Goal: Information Seeking & Learning: Learn about a topic

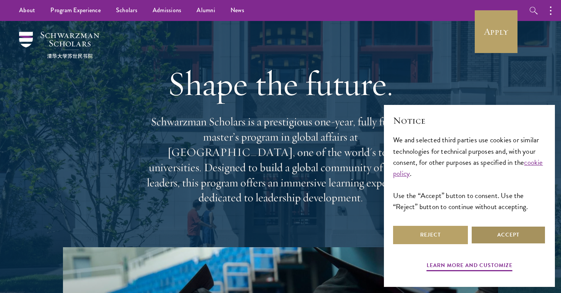
click at [487, 239] on button "Accept" at bounding box center [508, 235] width 75 height 18
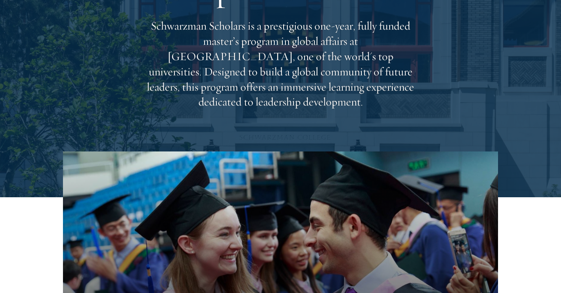
scroll to position [96, 0]
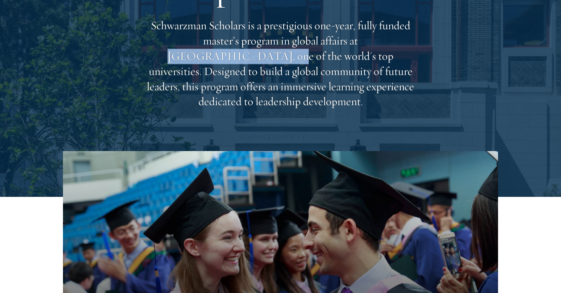
drag, startPoint x: 307, startPoint y: 48, endPoint x: 397, endPoint y: 47, distance: 90.5
click at [397, 47] on p "Schwarzman Scholars is a prestigious one-year, fully funded master’s program in…" at bounding box center [280, 63] width 275 height 91
copy p "Tsinghua University,"
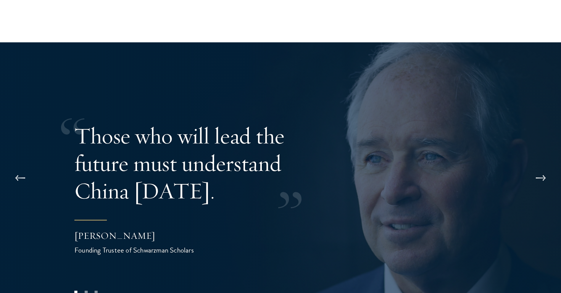
scroll to position [1469, 0]
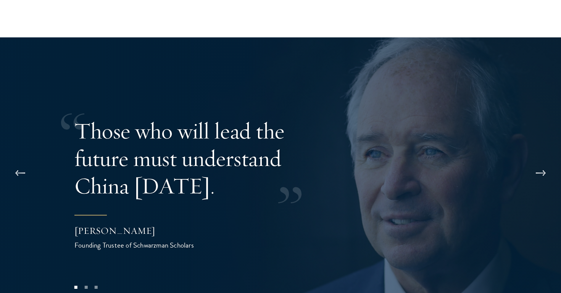
click at [536, 163] on button at bounding box center [540, 173] width 25 height 21
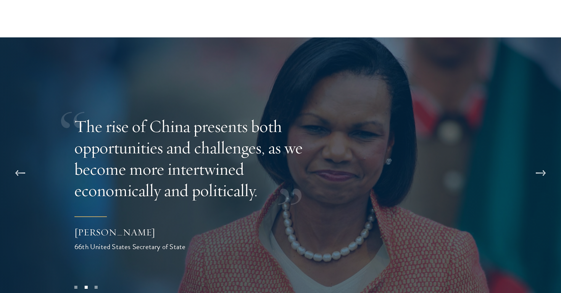
click at [536, 163] on button at bounding box center [540, 173] width 25 height 21
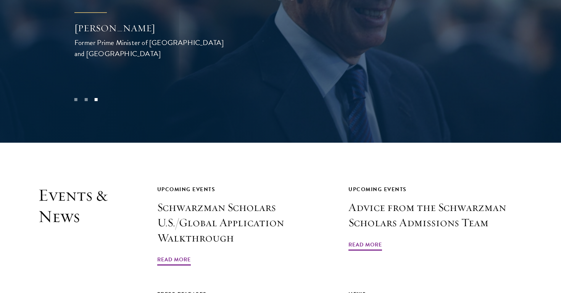
scroll to position [1749, 0]
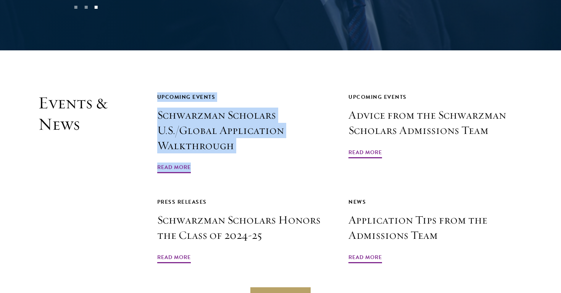
click at [543, 174] on section "Events & News Upcoming Events Schwarzman Scholars U.S./Global Application Walkt…" at bounding box center [280, 199] width 561 height 214
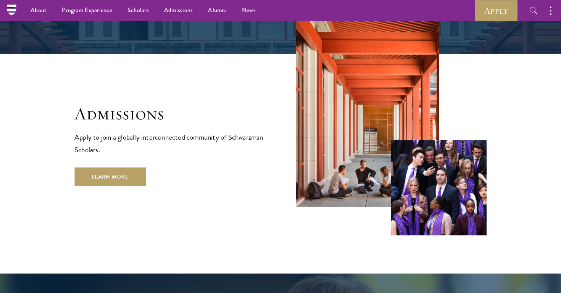
scroll to position [1229, 0]
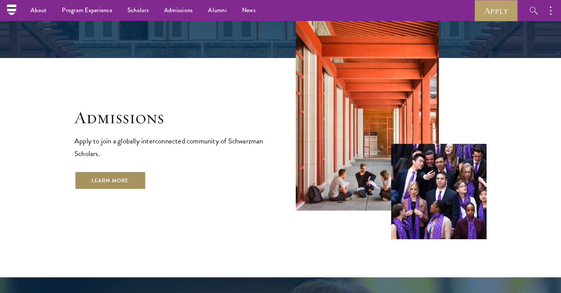
click at [123, 171] on link "Learn More" at bounding box center [109, 180] width 71 height 18
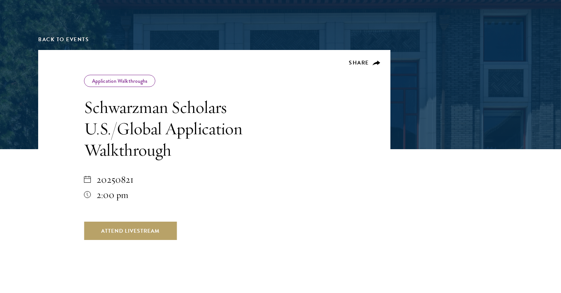
scroll to position [89, 0]
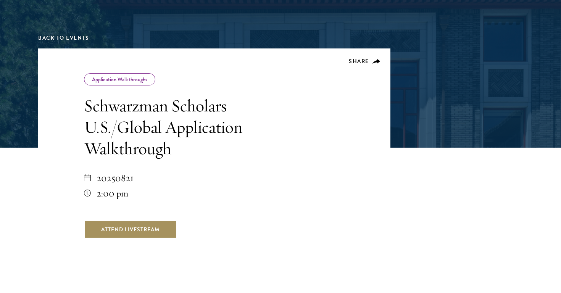
click at [160, 231] on link "Attend Livestream" at bounding box center [130, 229] width 93 height 18
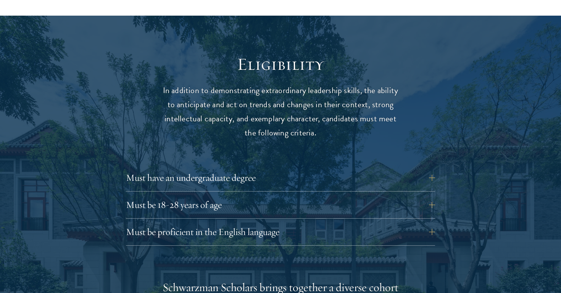
scroll to position [966, 0]
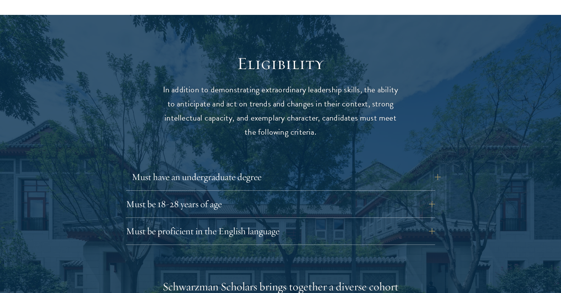
click at [307, 168] on button "Must have an undergraduate degree" at bounding box center [286, 177] width 309 height 18
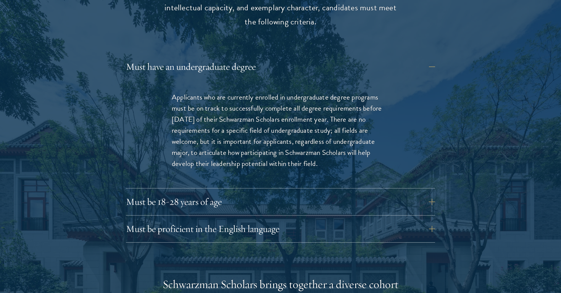
scroll to position [1078, 0]
click at [319, 192] on button "Must be 18-28 years of age" at bounding box center [286, 201] width 309 height 18
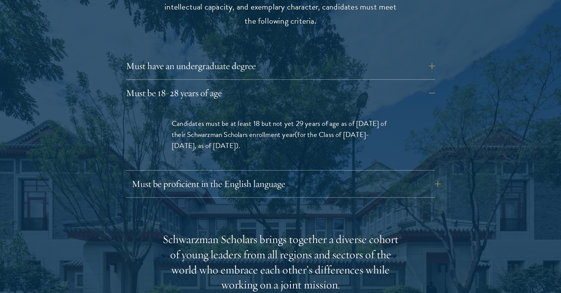
click at [295, 175] on button "Must be proficient in the English language" at bounding box center [286, 184] width 309 height 18
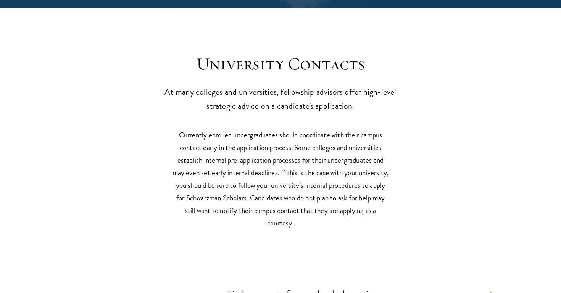
scroll to position [3759, 0]
